Goal: Check status: Check status

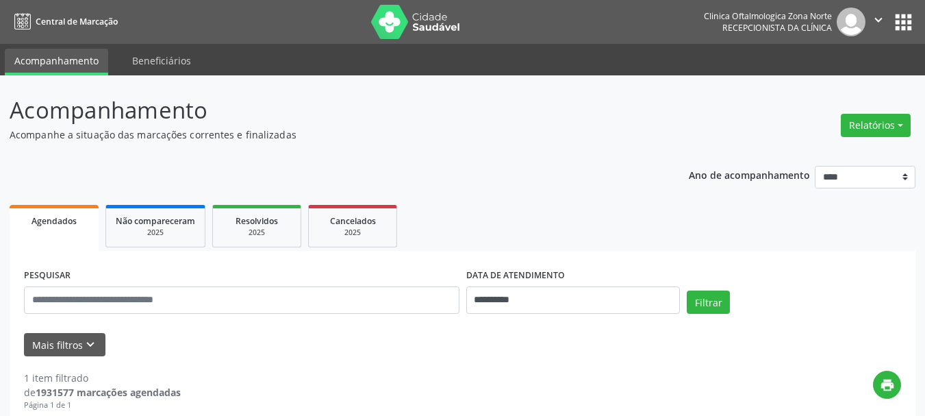
select select "*"
click at [505, 311] on input "**********" at bounding box center [573, 299] width 214 height 27
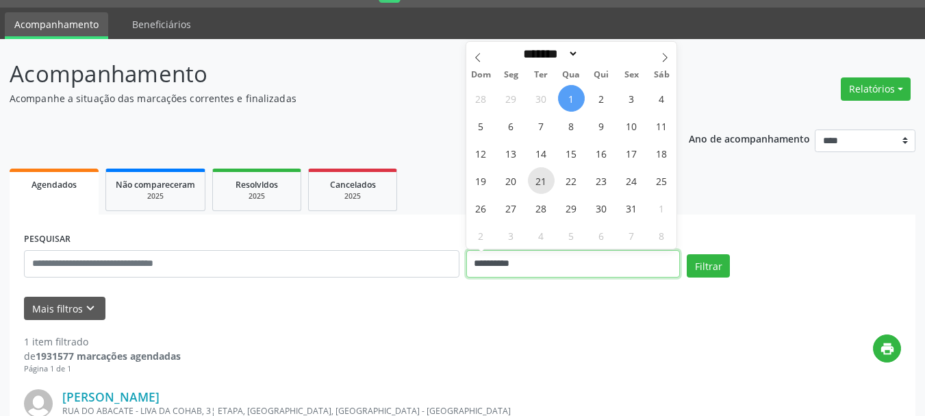
scroll to position [68, 0]
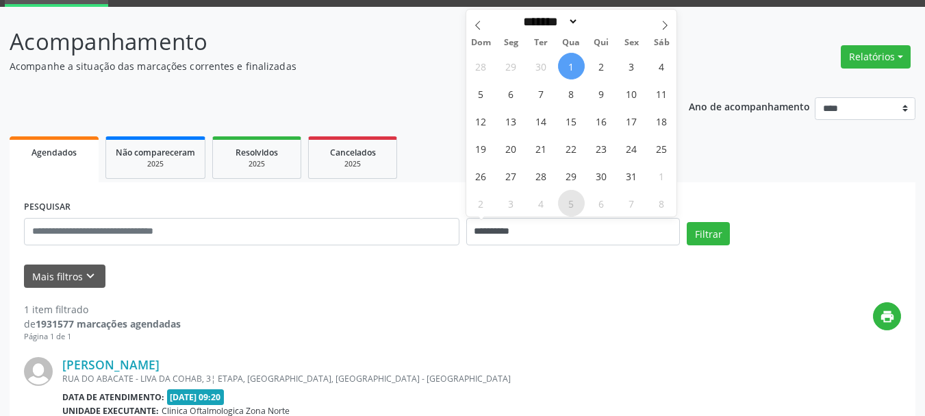
click at [565, 205] on span "5" at bounding box center [571, 203] width 27 height 27
type input "**********"
click at [565, 205] on span "5" at bounding box center [571, 203] width 27 height 27
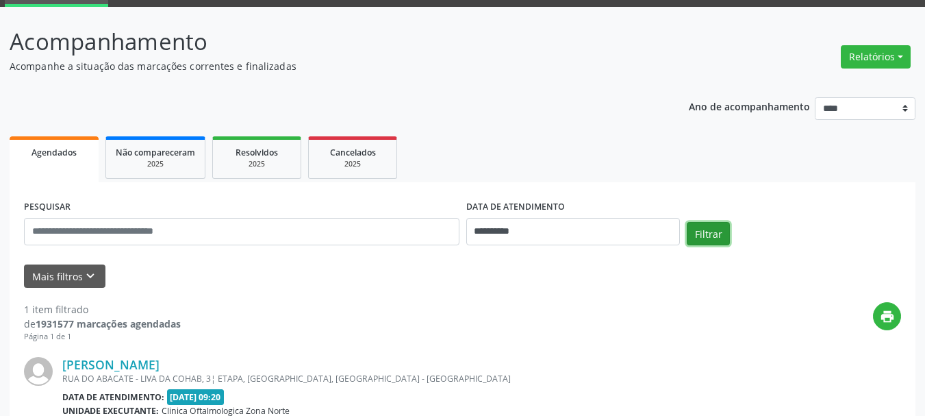
click at [690, 229] on button "Filtrar" at bounding box center [708, 233] width 43 height 23
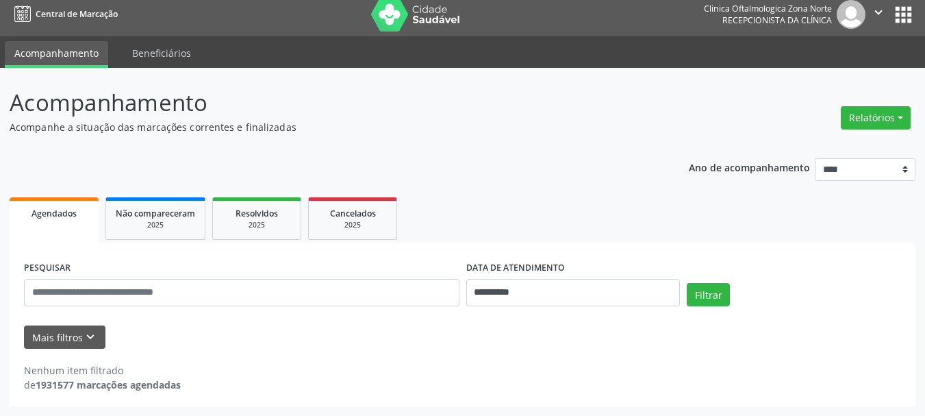
scroll to position [8, 0]
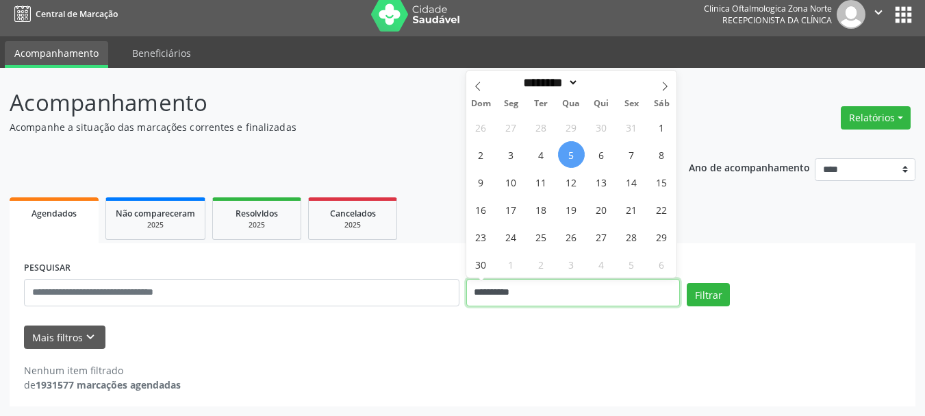
click at [548, 295] on input "**********" at bounding box center [573, 292] width 214 height 27
click at [570, 161] on span "5" at bounding box center [571, 154] width 27 height 27
type input "**********"
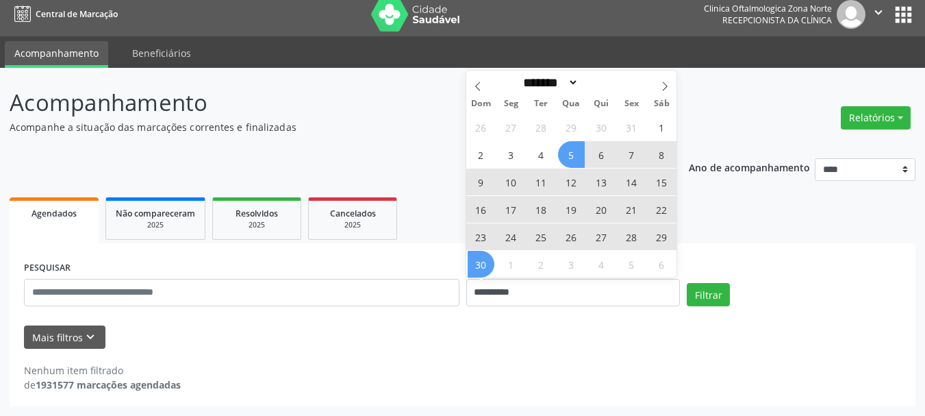
click at [488, 264] on span "30" at bounding box center [481, 264] width 27 height 27
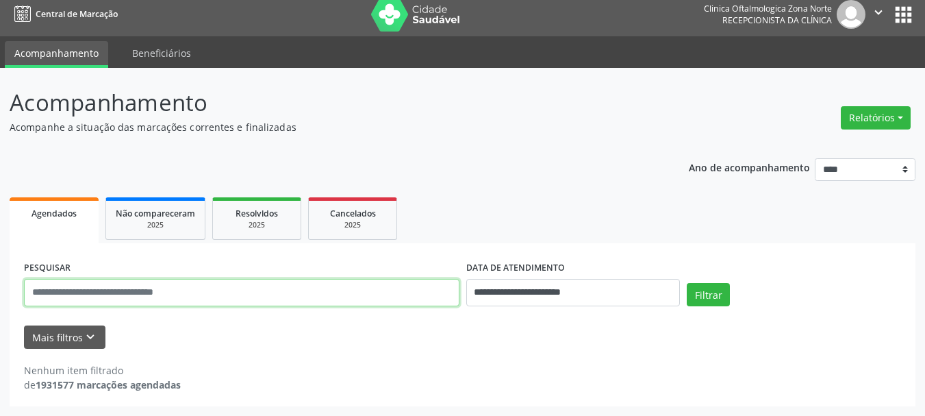
click at [241, 281] on input "text" at bounding box center [241, 292] width 435 height 27
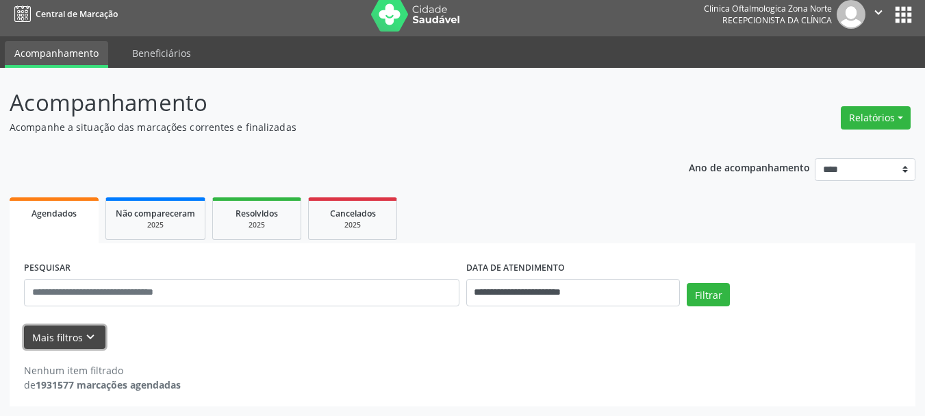
click at [63, 337] on button "Mais filtros keyboard_arrow_down" at bounding box center [64, 337] width 81 height 24
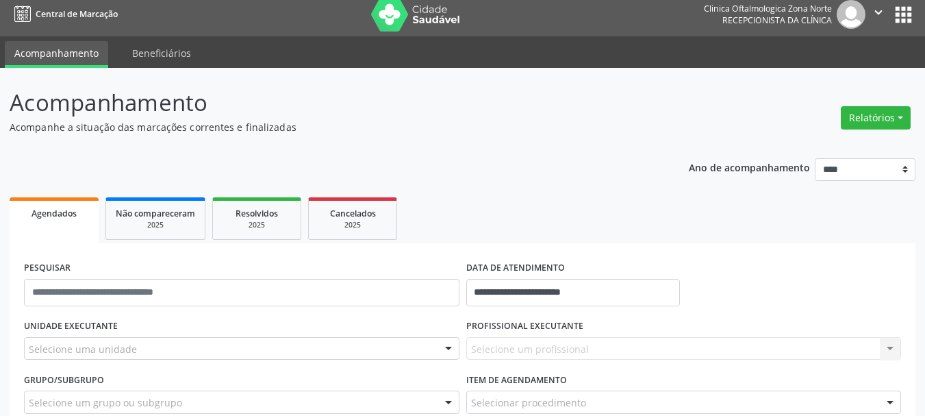
scroll to position [131, 0]
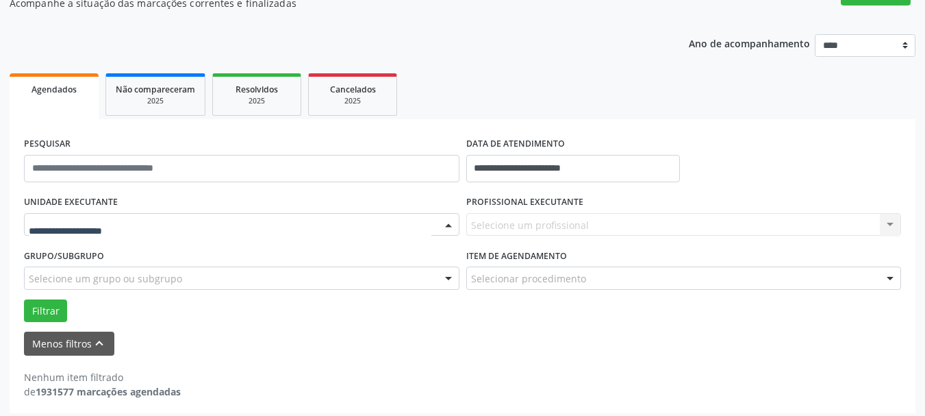
click at [138, 227] on div at bounding box center [241, 224] width 435 height 23
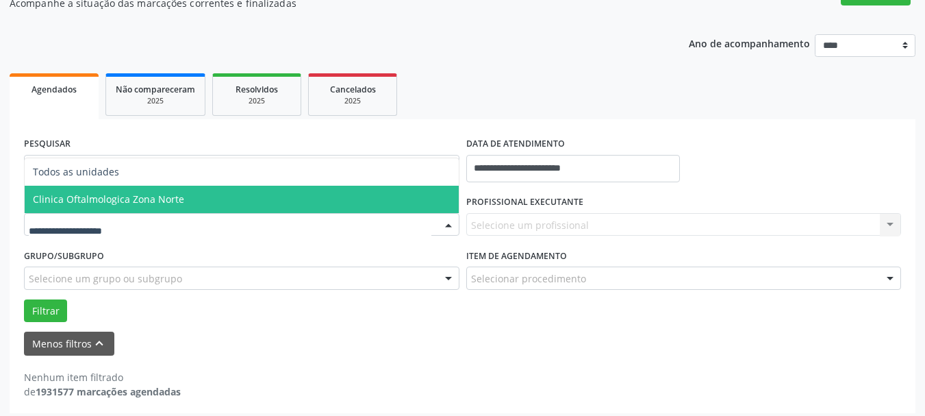
drag, startPoint x: 142, startPoint y: 201, endPoint x: 149, endPoint y: 200, distance: 7.0
click at [142, 201] on span "Clinica Oftalmologica Zona Norte" at bounding box center [108, 198] width 151 height 13
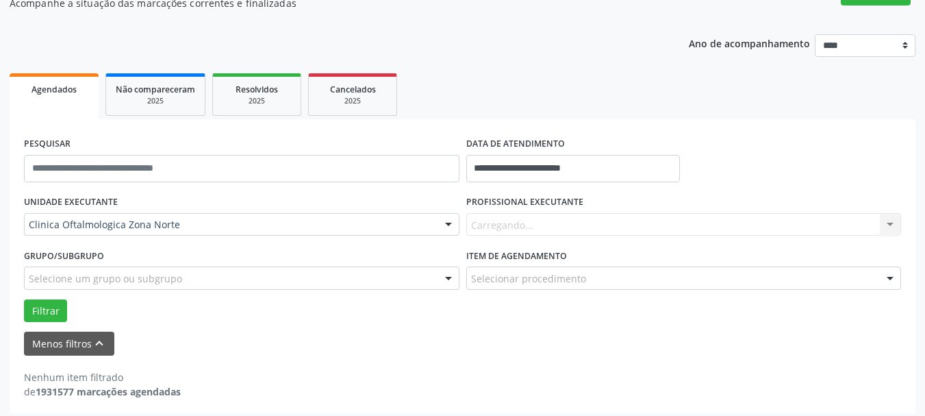
click at [486, 210] on label "PROFISSIONAL EXECUTANTE" at bounding box center [524, 202] width 117 height 21
click at [492, 222] on div "Carregando... Nenhum resultado encontrado para: " " Não há nenhuma opção para s…" at bounding box center [683, 224] width 435 height 23
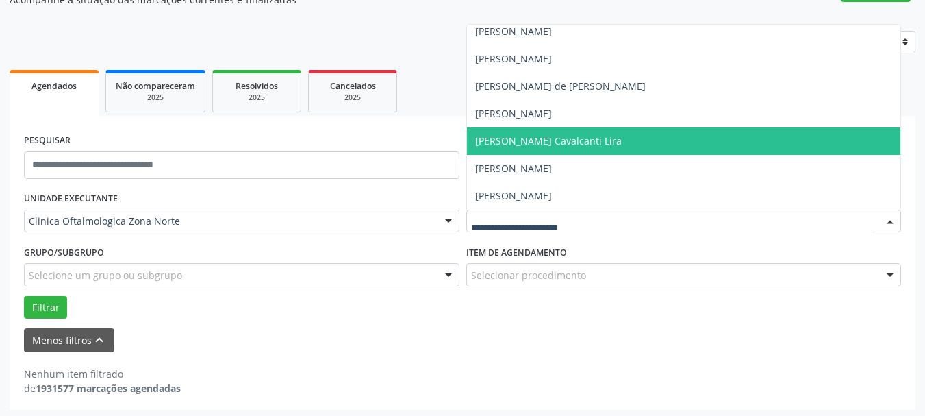
scroll to position [138, 0]
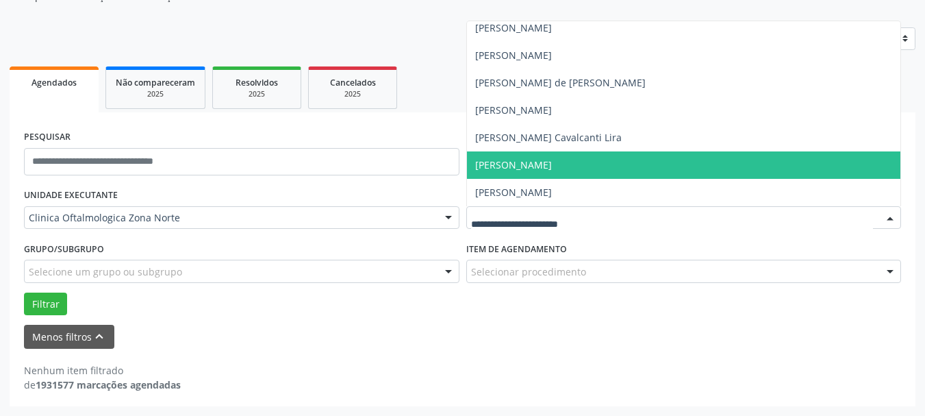
click at [510, 157] on span "Thayze Teixeira Melo Nunes Martins" at bounding box center [684, 164] width 434 height 27
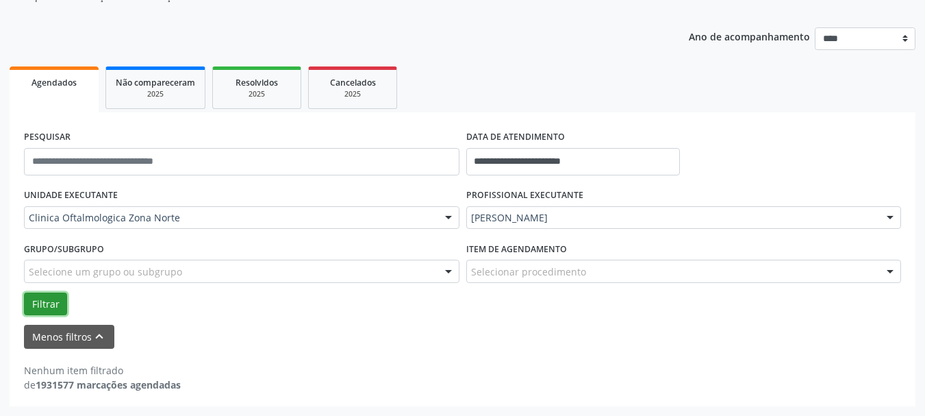
click at [46, 296] on button "Filtrar" at bounding box center [45, 303] width 43 height 23
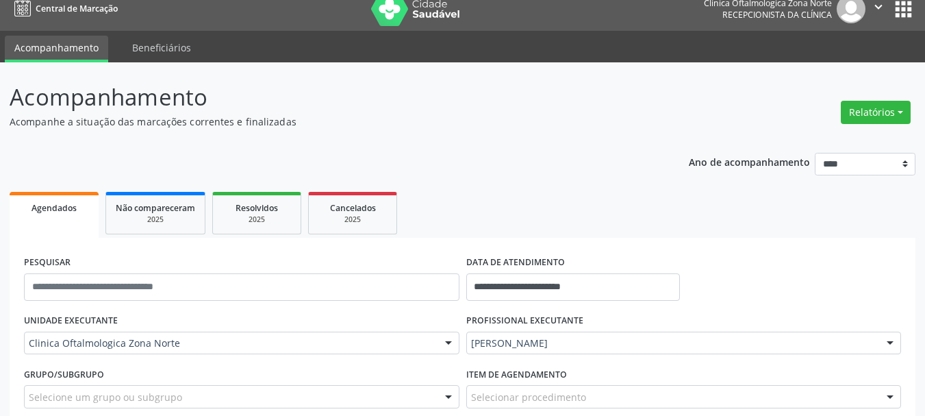
scroll to position [0, 0]
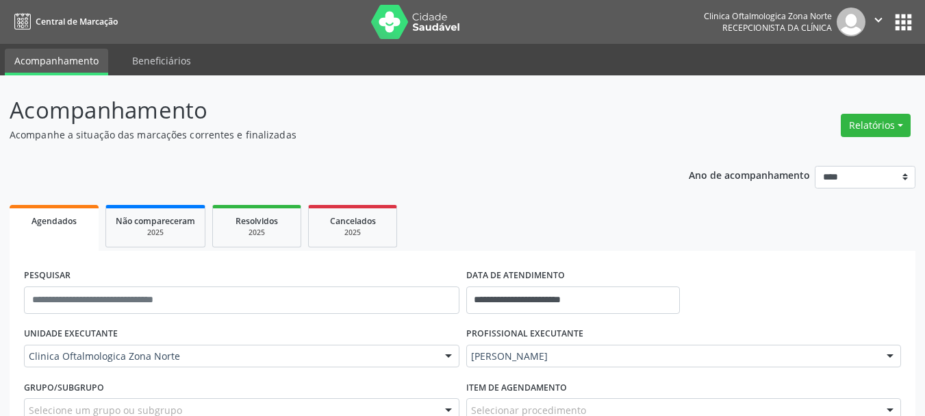
click at [402, 5] on img at bounding box center [415, 22] width 89 height 34
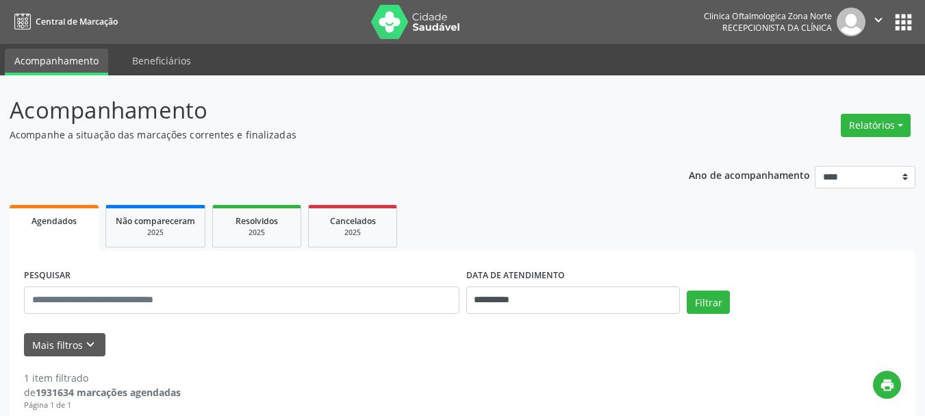
drag, startPoint x: 388, startPoint y: 49, endPoint x: 392, endPoint y: 31, distance: 17.6
click at [388, 47] on ul "Acompanhamento Beneficiários" at bounding box center [462, 59] width 925 height 31
click at [392, 31] on img at bounding box center [415, 22] width 89 height 34
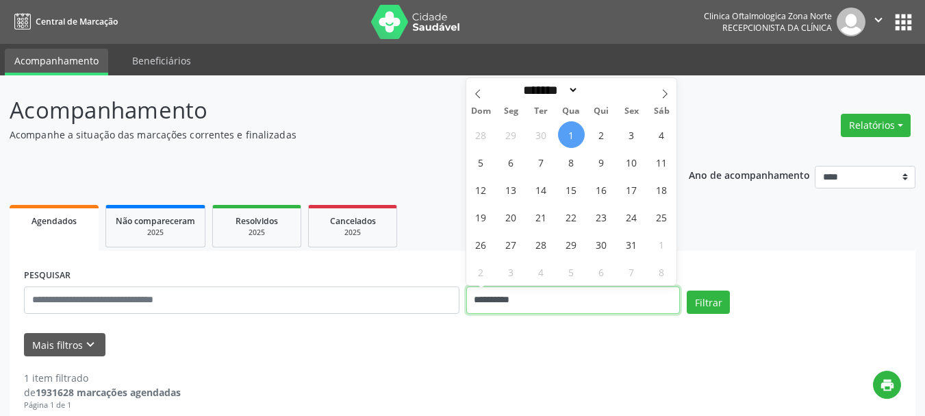
click at [547, 307] on input "**********" at bounding box center [573, 299] width 214 height 27
click at [564, 127] on span "1" at bounding box center [571, 134] width 27 height 27
type input "**********"
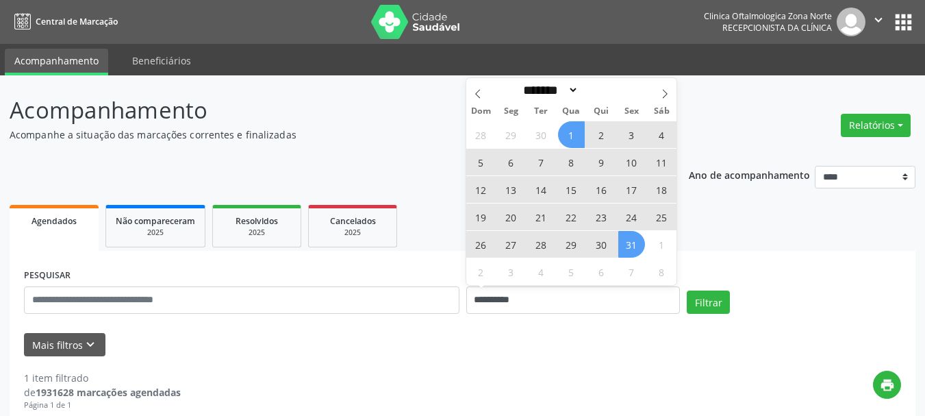
drag, startPoint x: 635, startPoint y: 240, endPoint x: 669, endPoint y: 283, distance: 54.1
click at [635, 241] on span "31" at bounding box center [631, 244] width 27 height 27
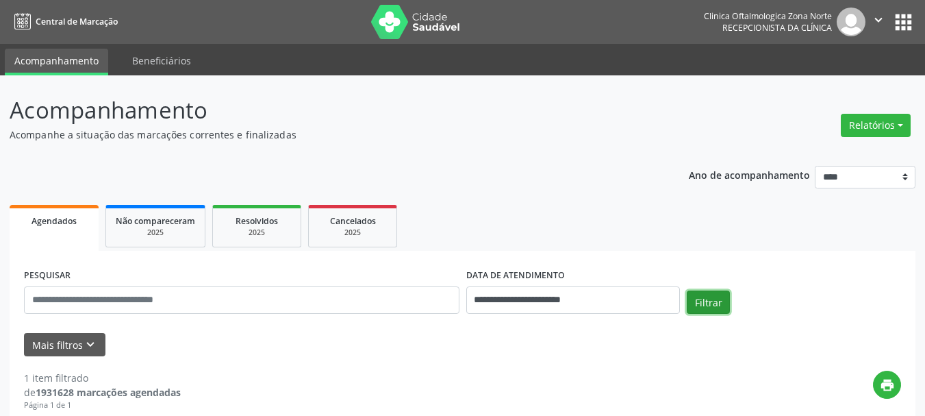
click at [687, 298] on button "Filtrar" at bounding box center [708, 301] width 43 height 23
click at [398, 5] on img at bounding box center [415, 22] width 89 height 34
